Goal: Navigation & Orientation: Understand site structure

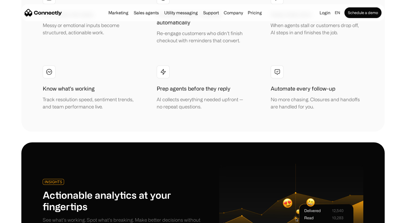
scroll to position [1175, 0]
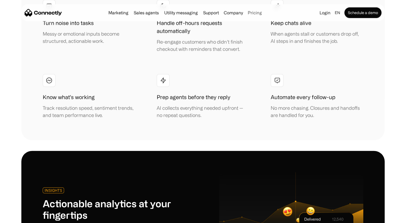
click at [254, 12] on link "Pricing" at bounding box center [255, 13] width 18 height 4
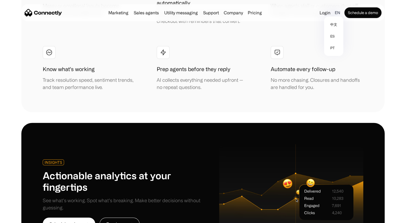
click at [335, 10] on div "en" at bounding box center [337, 12] width 5 height 7
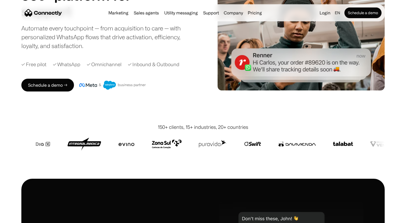
scroll to position [0, 0]
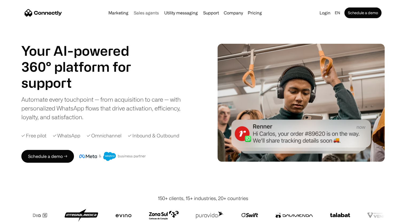
click at [147, 13] on link "Sales agents" at bounding box center [146, 13] width 29 height 4
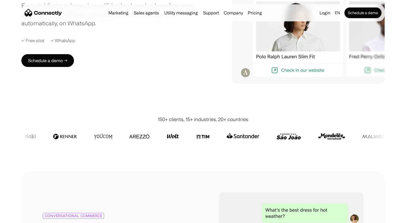
scroll to position [80, 0]
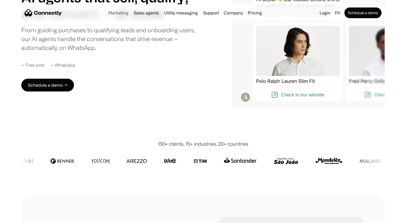
click at [112, 13] on link "Marketing" at bounding box center [118, 13] width 24 height 4
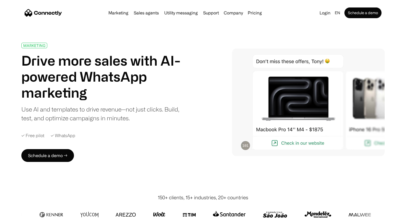
click at [49, 12] on img "home" at bounding box center [43, 12] width 37 height 7
